Goal: Task Accomplishment & Management: Use online tool/utility

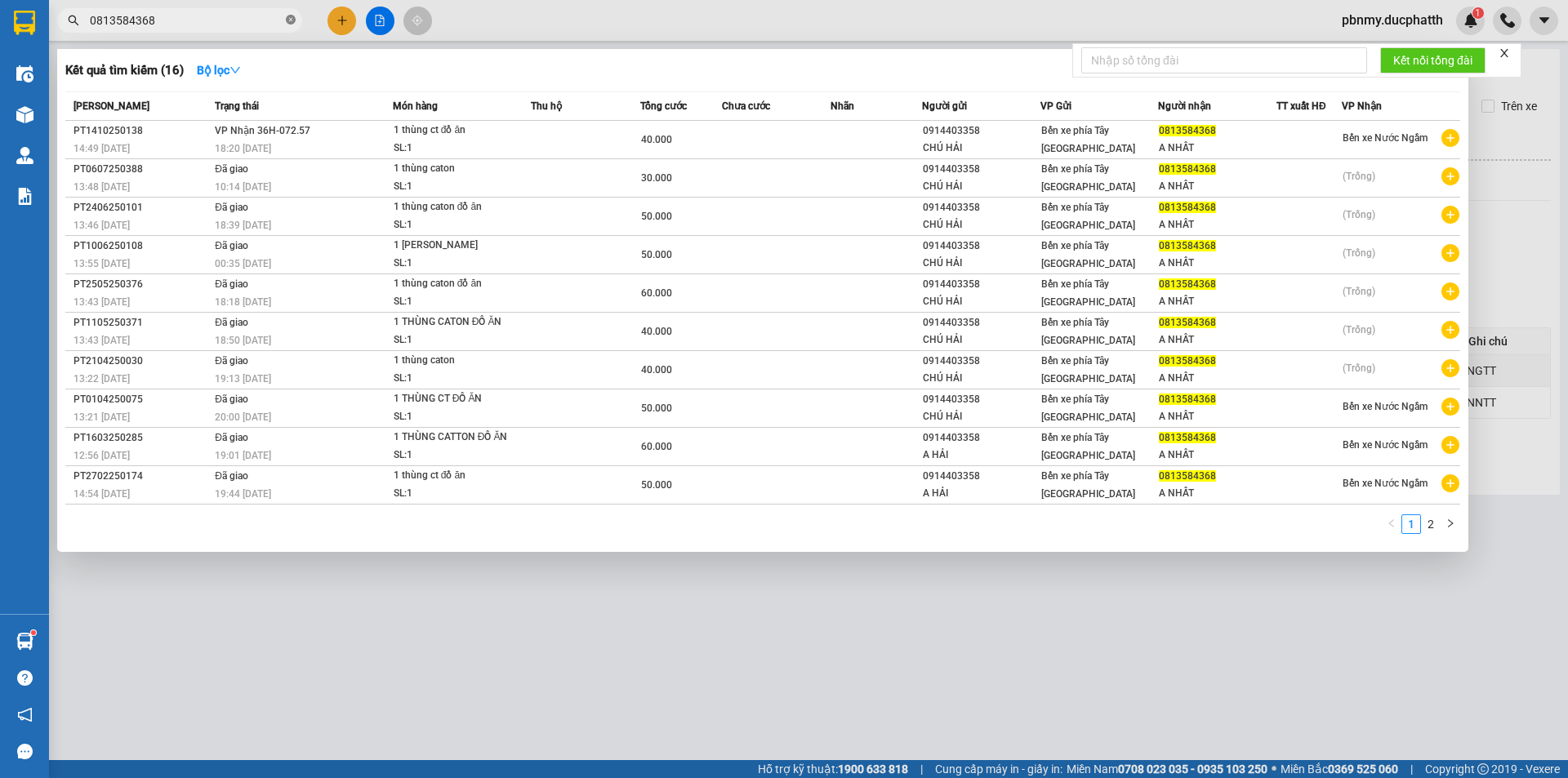
click at [289, 18] on icon "close-circle" at bounding box center [290, 19] width 10 height 10
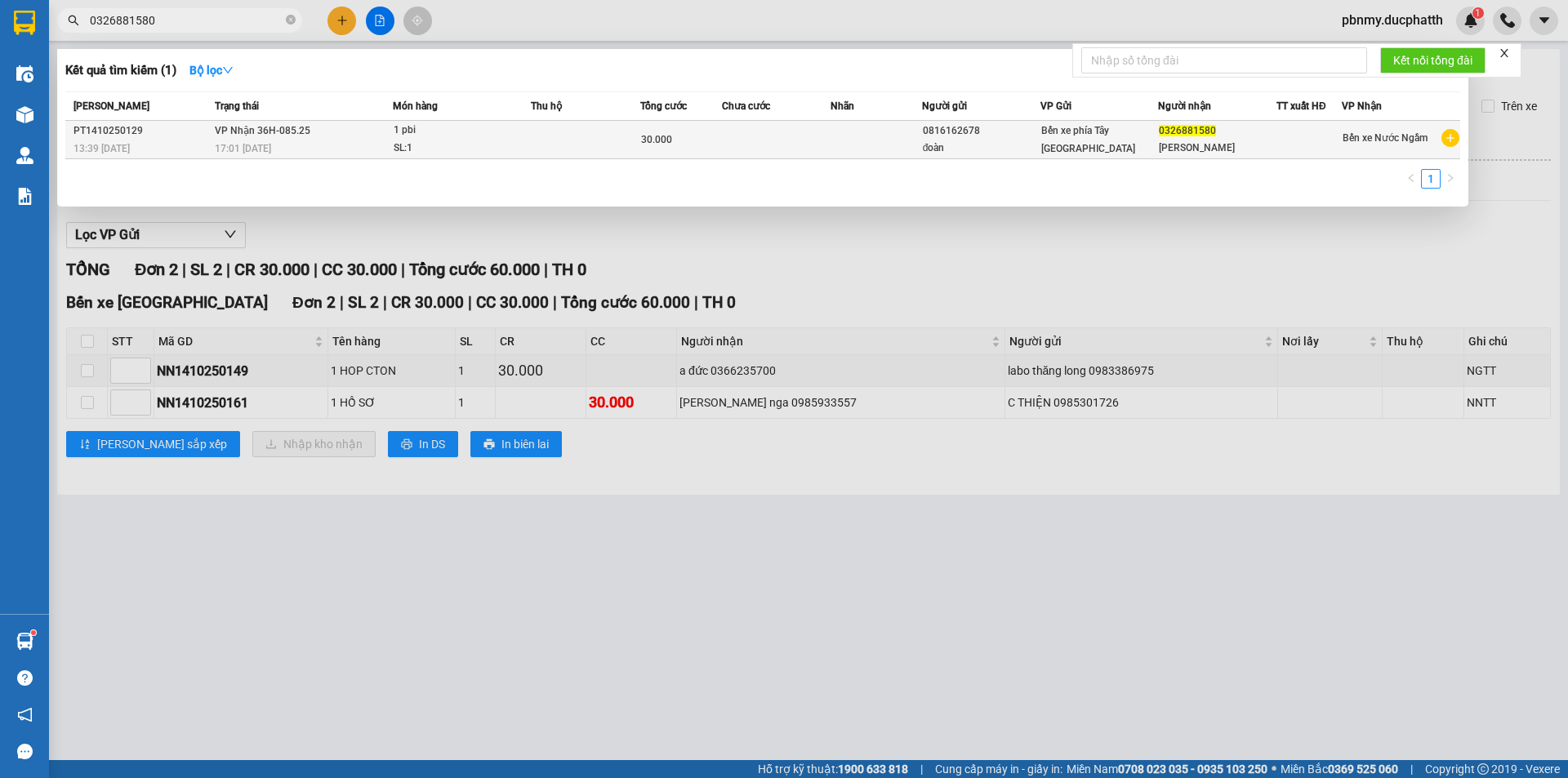
type input "0326881580"
click at [1270, 137] on div "0326881580" at bounding box center [1217, 131] width 117 height 17
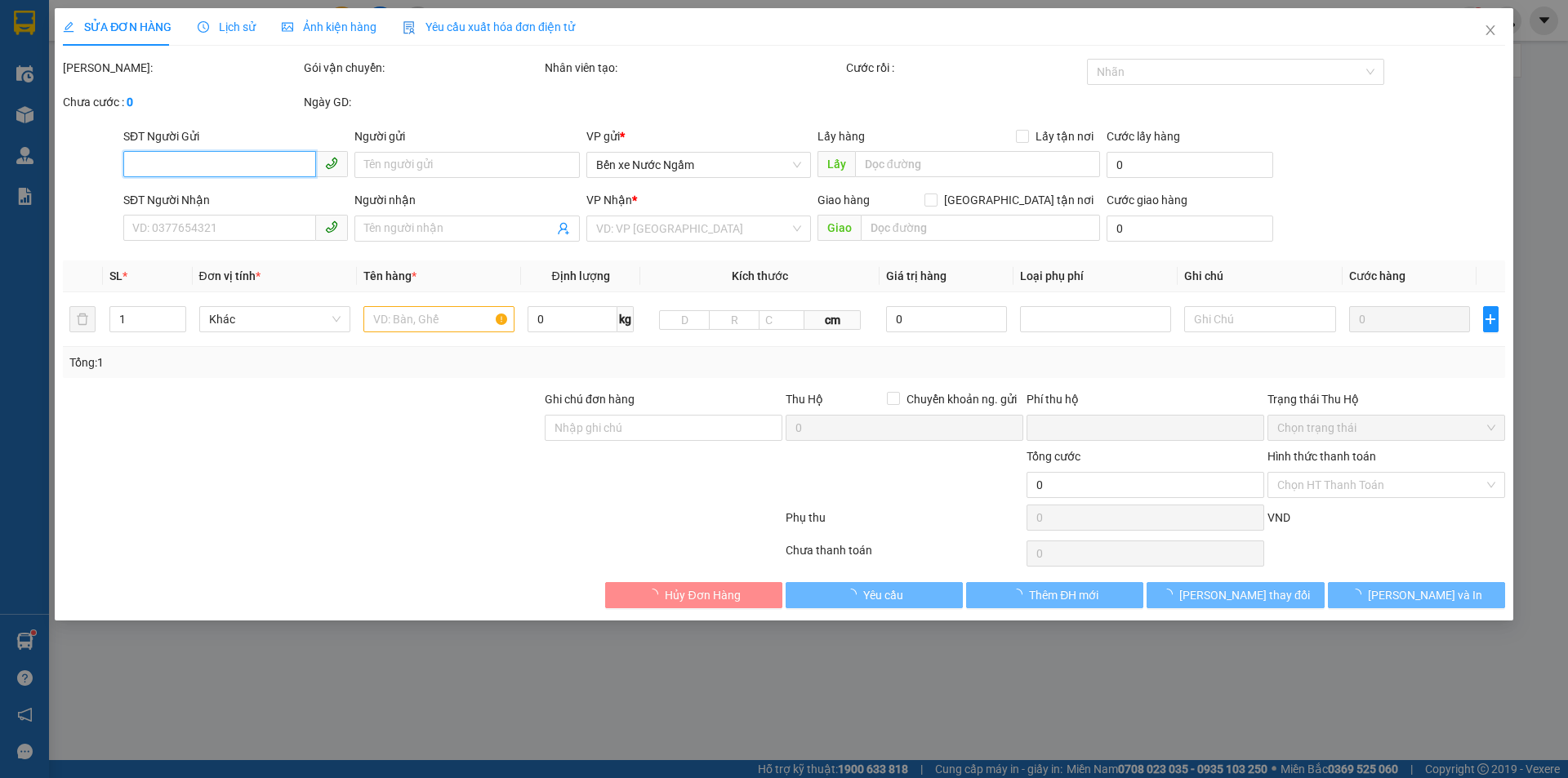
type input "0816162678"
type input "đoàn"
type input "0326881580"
type input "[PERSON_NAME]"
type input "ck vtin [DATE] 13h38 [PERSON_NAME]"
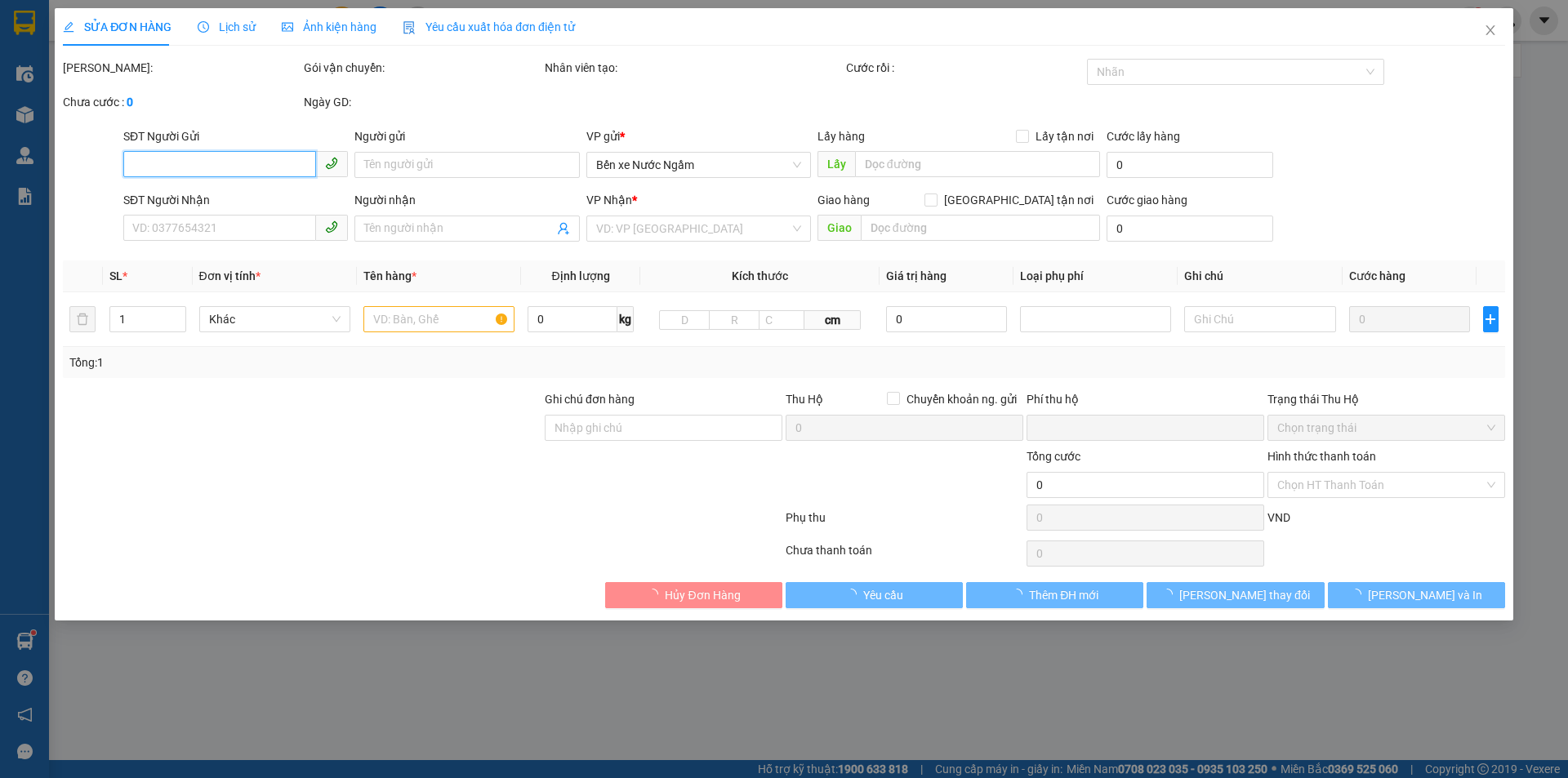
type input "0"
type input "30.000"
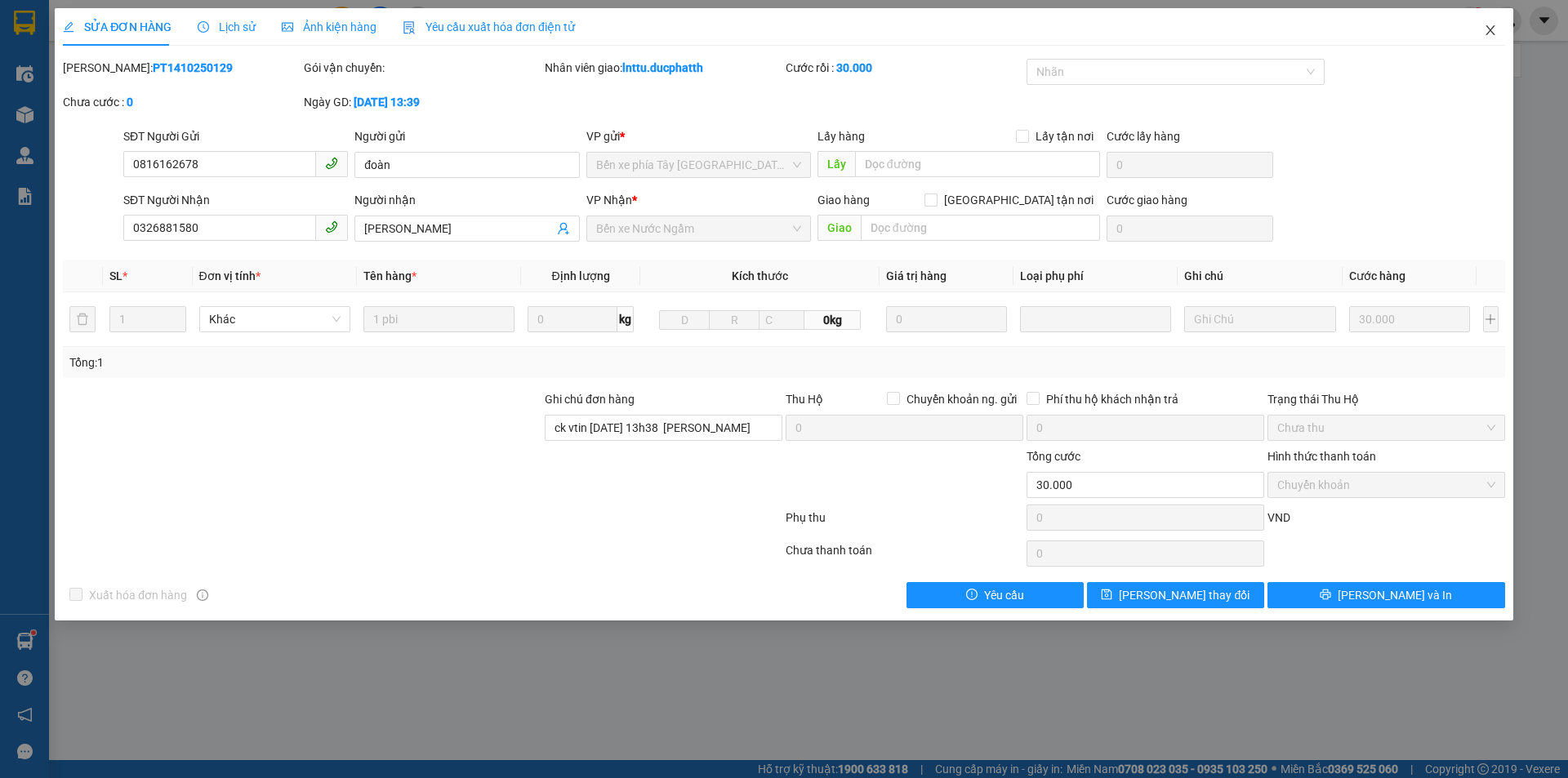
click at [1489, 29] on icon "close" at bounding box center [1490, 29] width 9 height 10
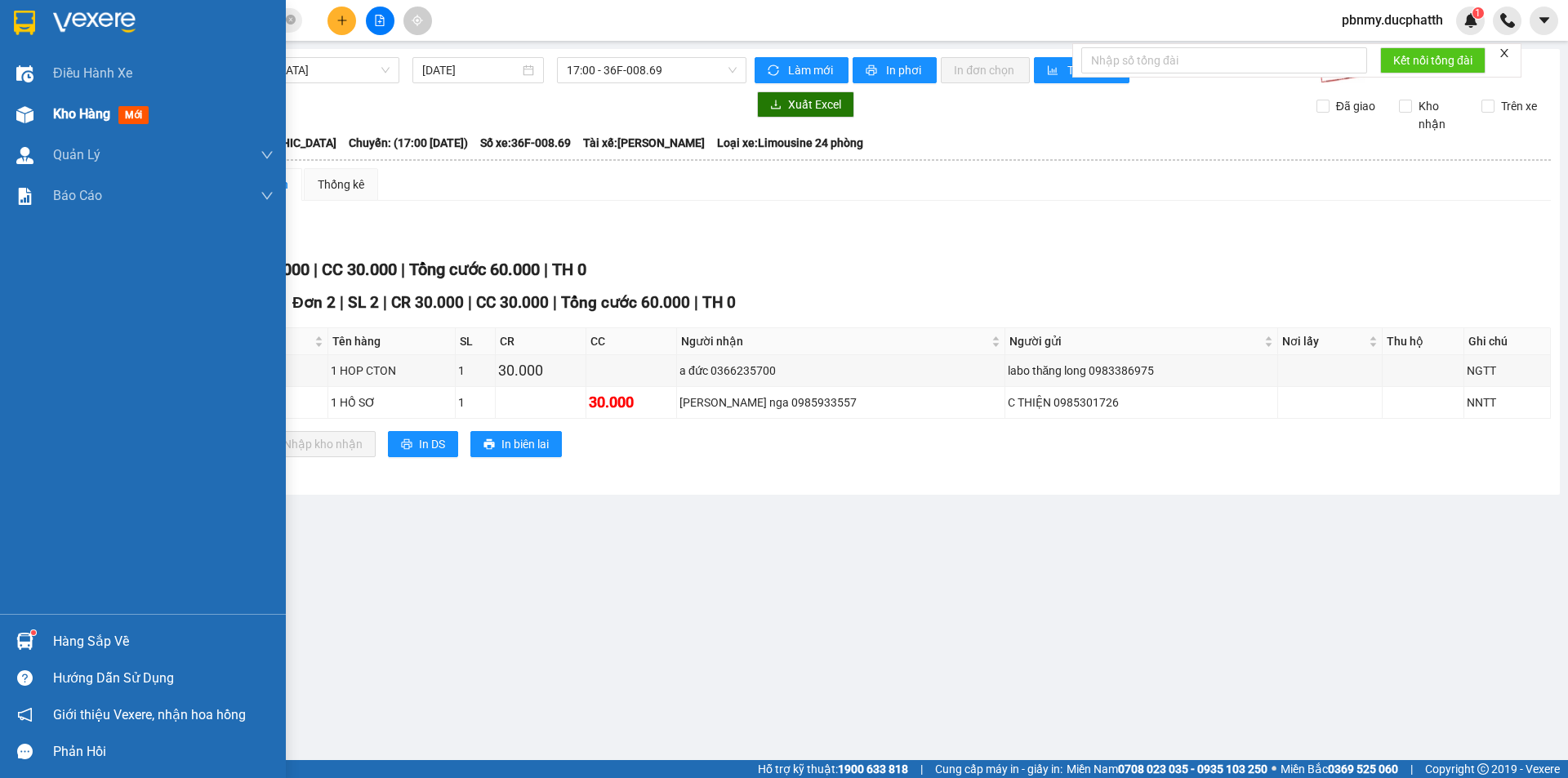
click at [69, 118] on span "Kho hàng" at bounding box center [82, 113] width 57 height 16
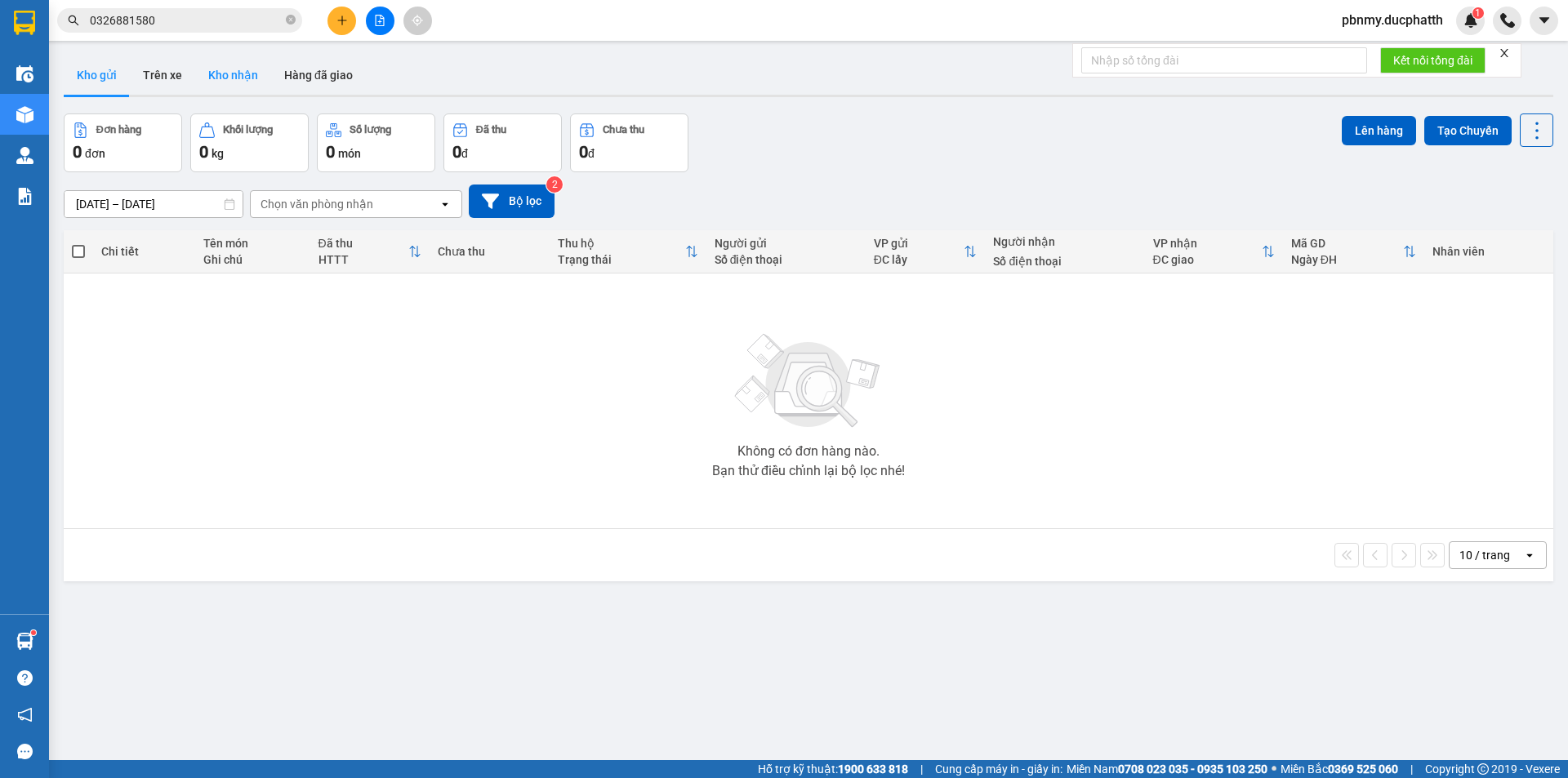
click at [232, 82] on button "Kho nhận" at bounding box center [233, 75] width 76 height 40
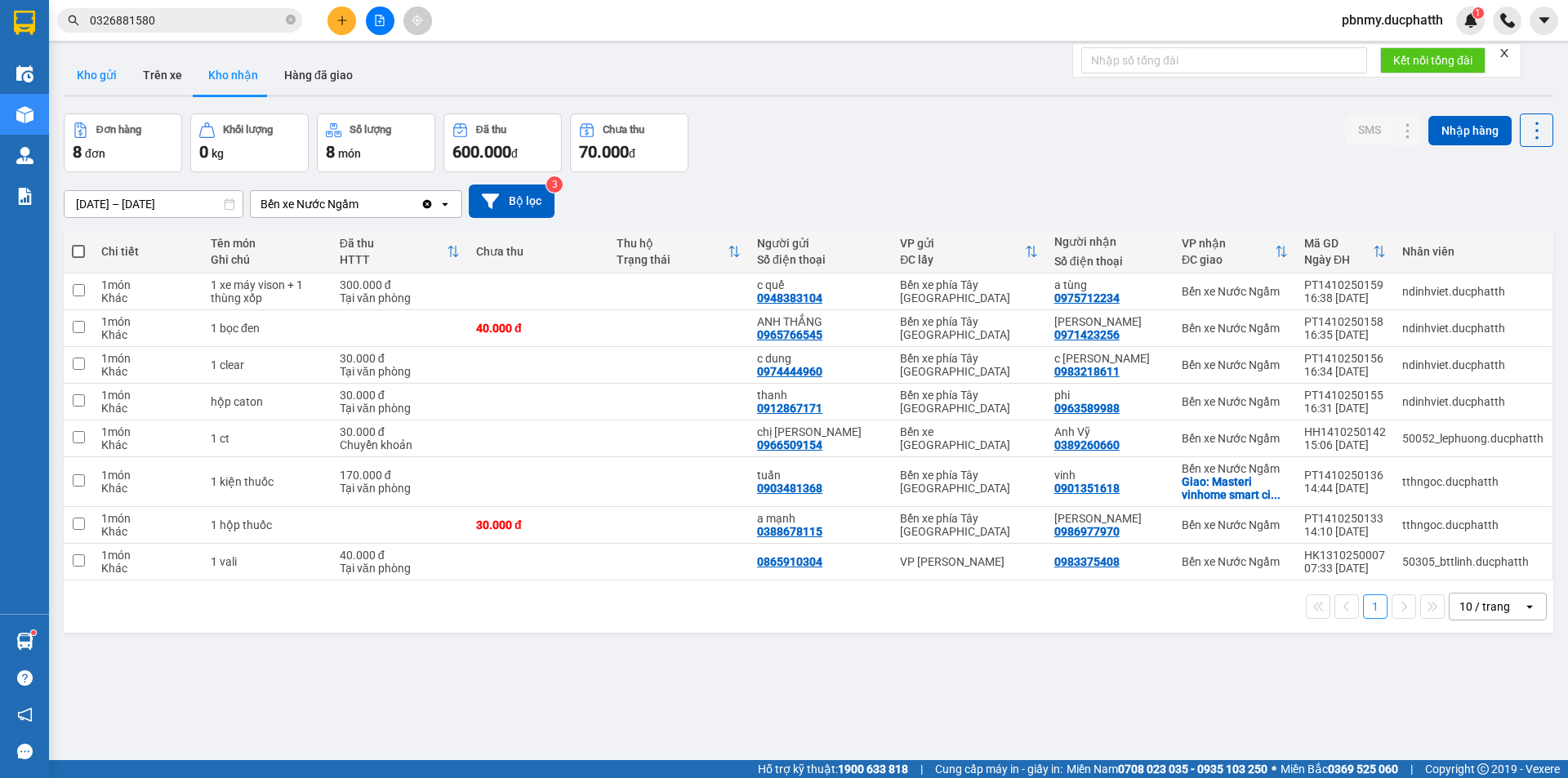
click at [96, 79] on button "Kho gửi" at bounding box center [97, 75] width 66 height 40
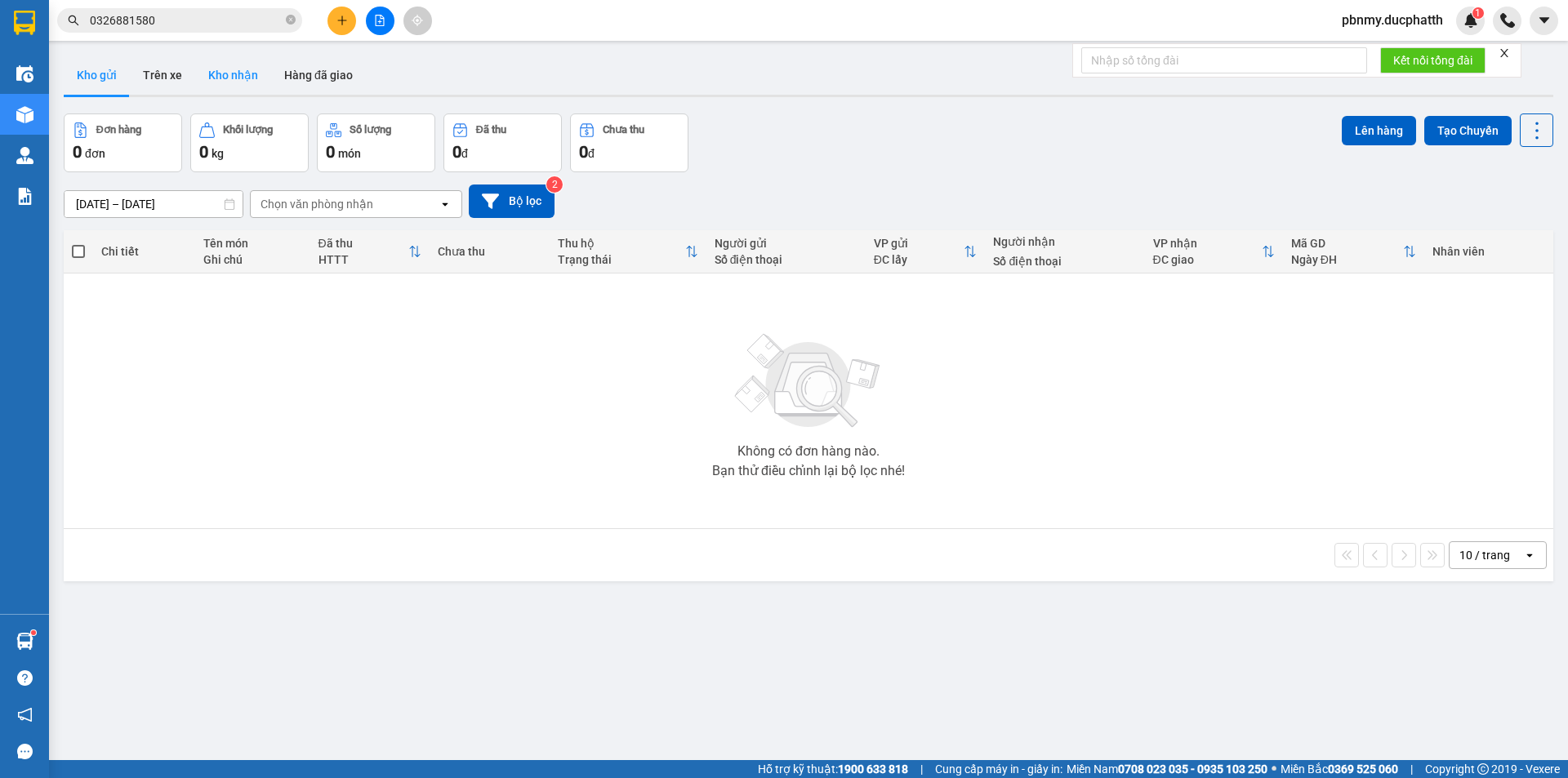
click at [202, 79] on button "Kho nhận" at bounding box center [233, 75] width 76 height 40
